Goal: Task Accomplishment & Management: Manage account settings

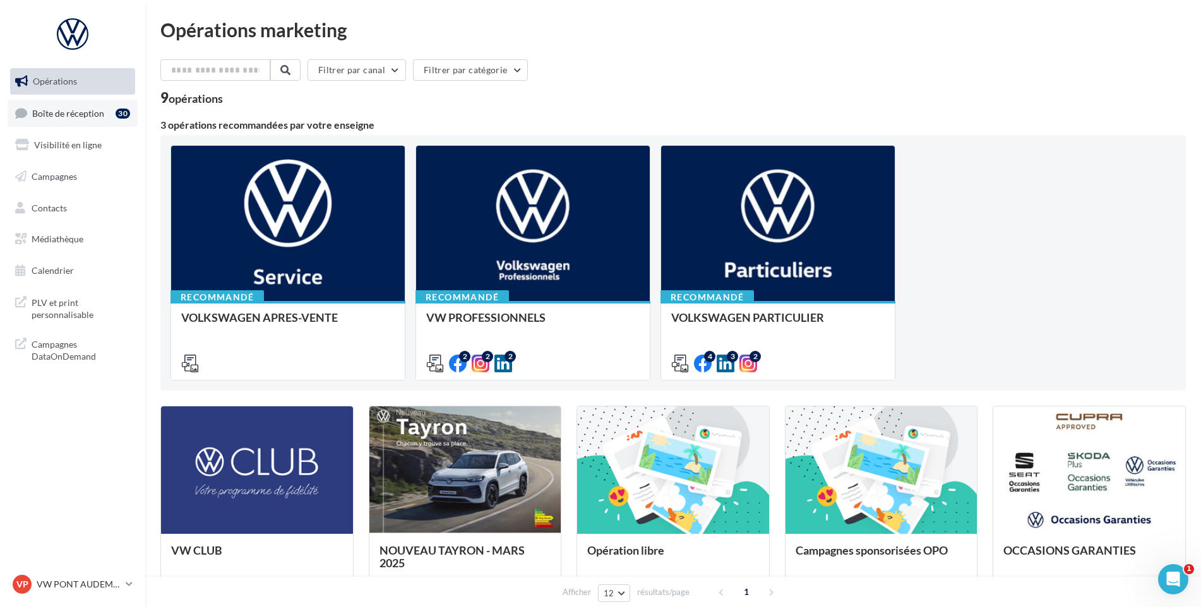
click at [64, 125] on link "Boîte de réception 30" at bounding box center [73, 113] width 130 height 27
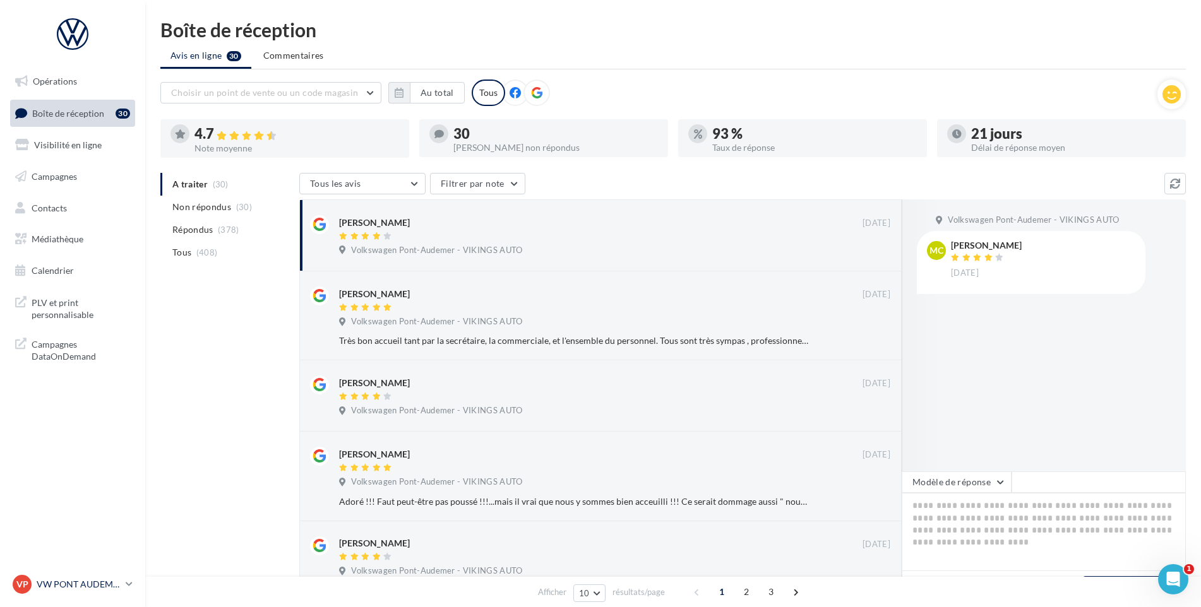
click at [52, 569] on nav "Opérations Boîte de réception 30 Visibilité en ligne Campagnes Contacts Médiath…" at bounding box center [72, 303] width 145 height 607
click at [55, 580] on p "VW PONT AUDEMER" at bounding box center [79, 584] width 84 height 13
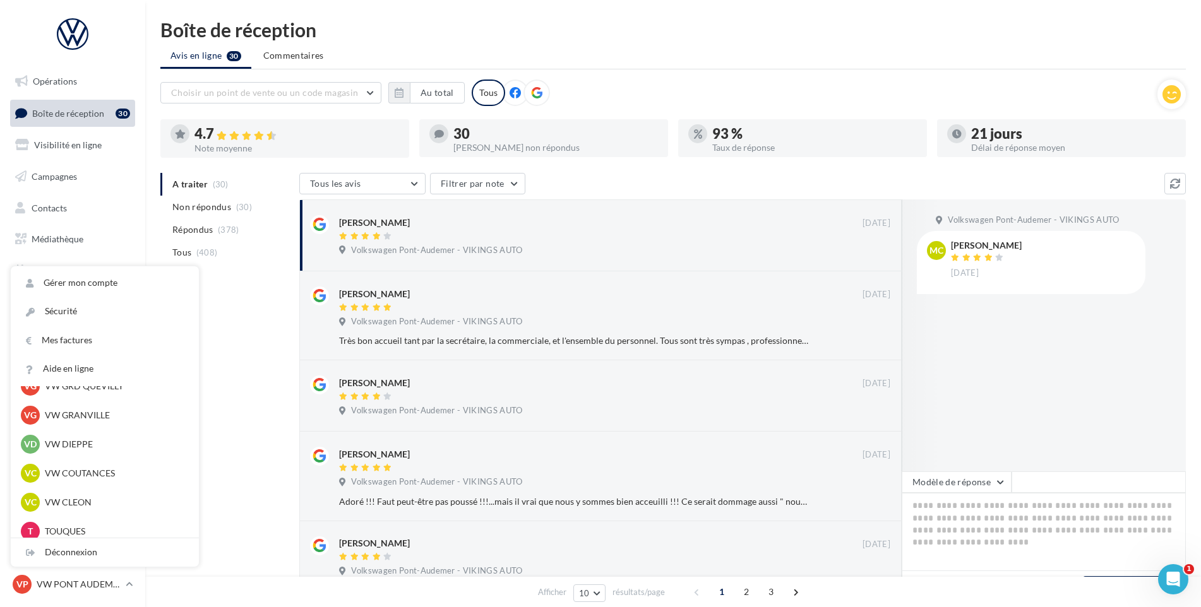
scroll to position [189, 0]
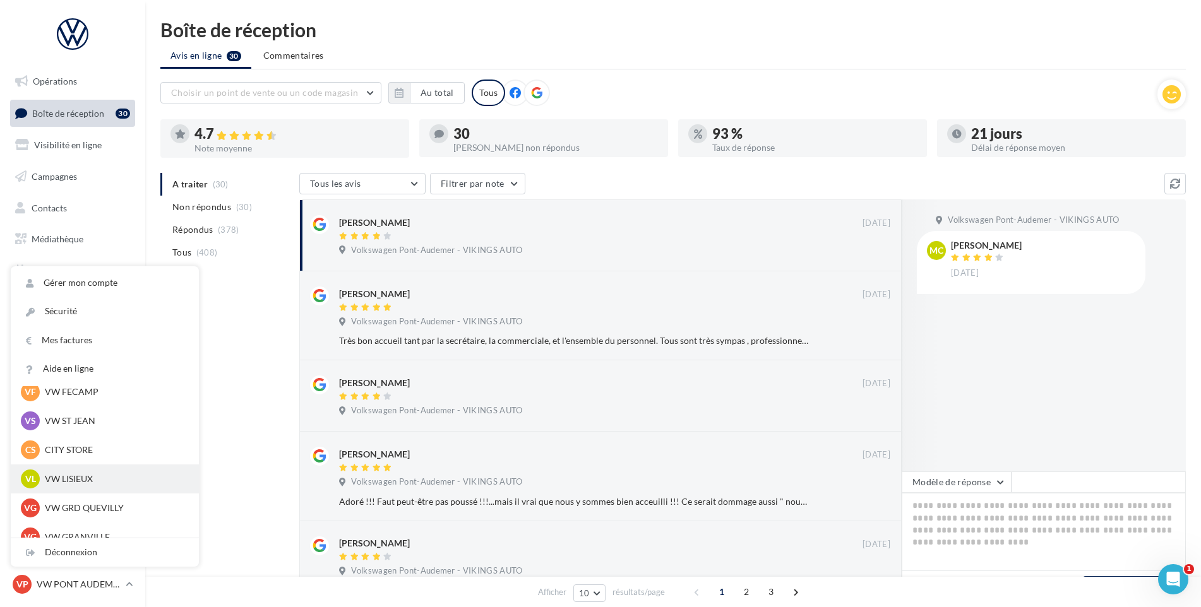
click at [93, 475] on p "VW LISIEUX" at bounding box center [114, 479] width 139 height 13
